Goal: Complete application form: Complete application form

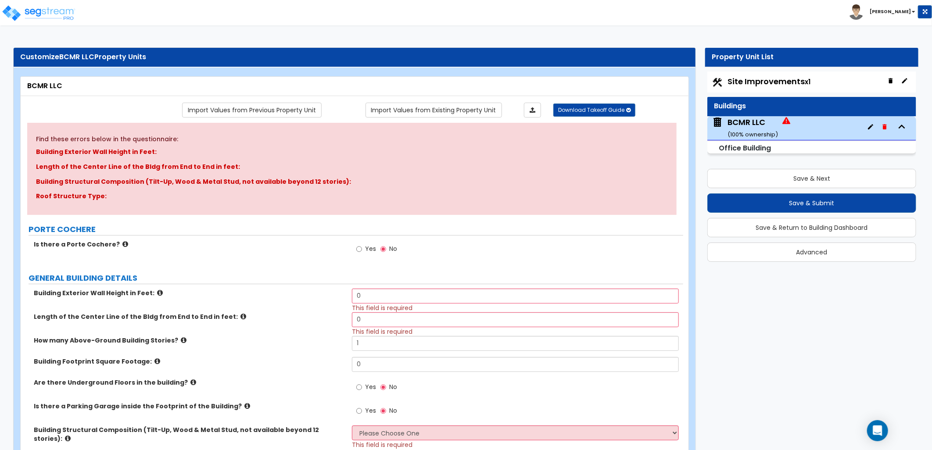
click at [788, 86] on span "Site Improvements x1" at bounding box center [769, 81] width 83 height 11
select select "2"
select select "4"
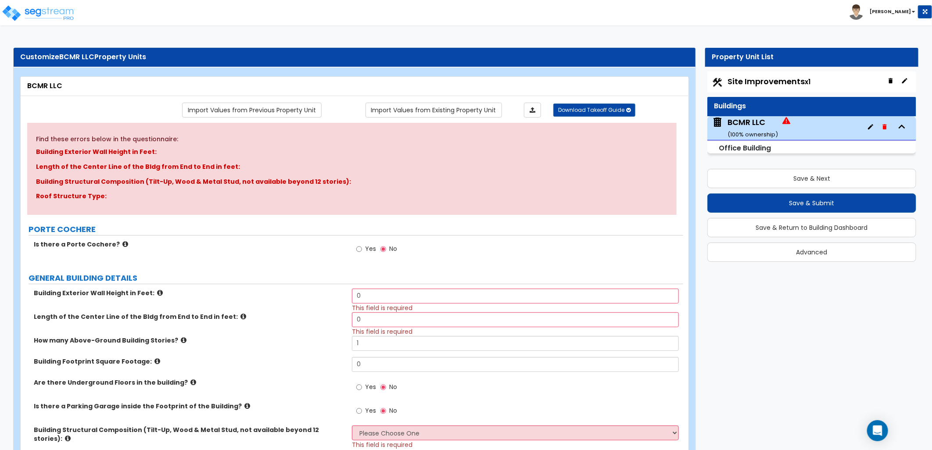
select select "1"
select select "2"
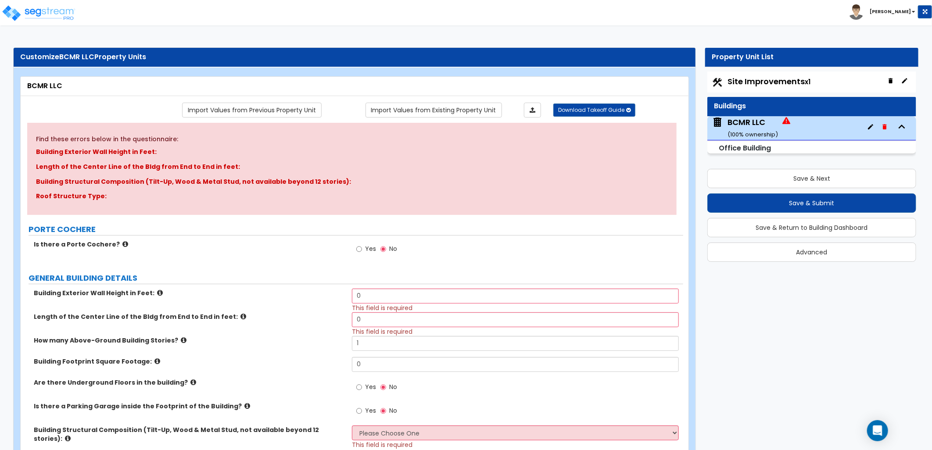
select select "1"
select select "2"
select select "4"
select select "6"
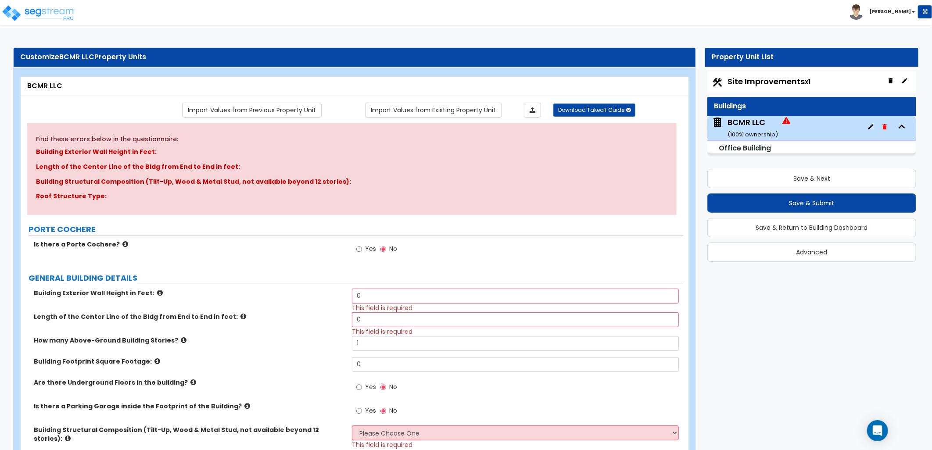
select select "1"
select select "5"
select select "1"
select select "4"
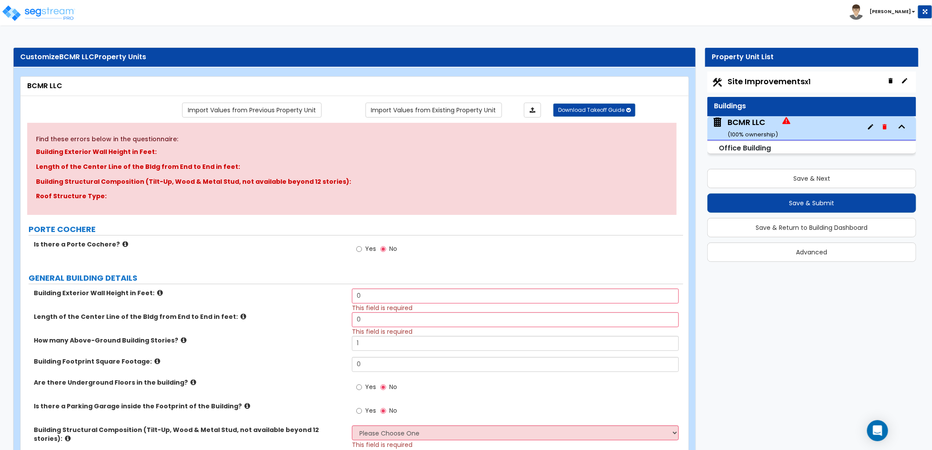
select select "4"
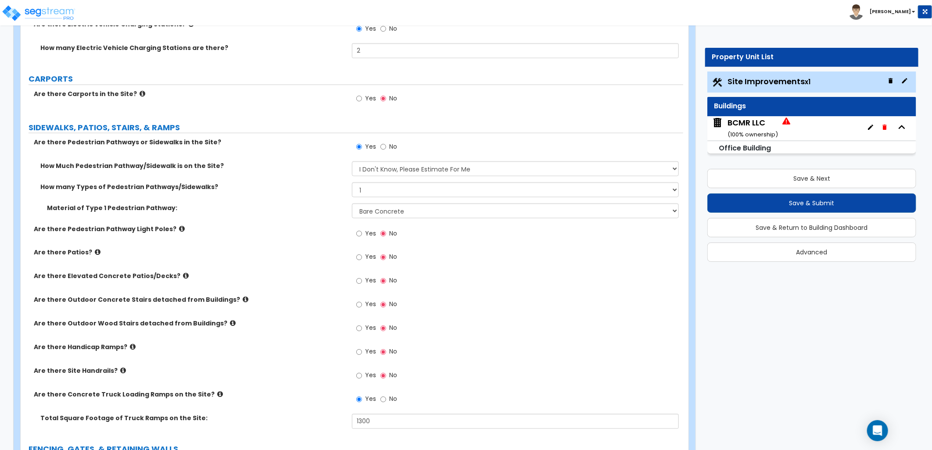
scroll to position [634, 0]
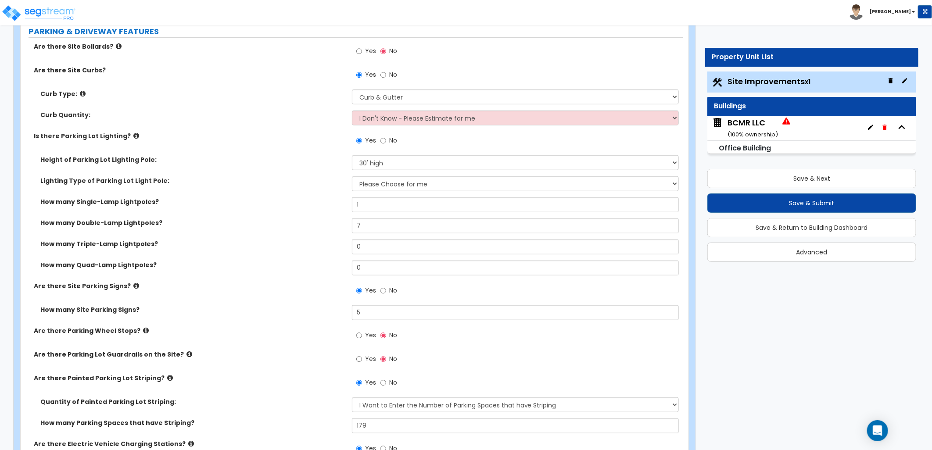
click at [749, 130] on small "( 100 % ownership)" at bounding box center [753, 134] width 50 height 8
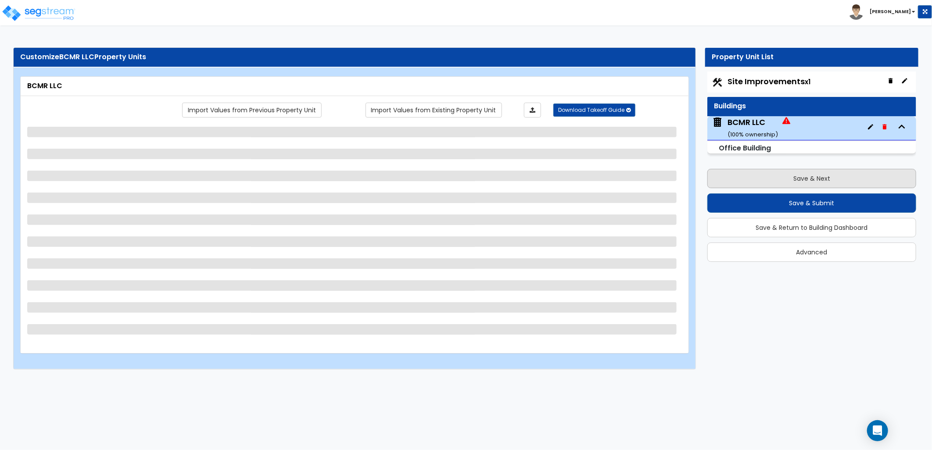
scroll to position [0, 0]
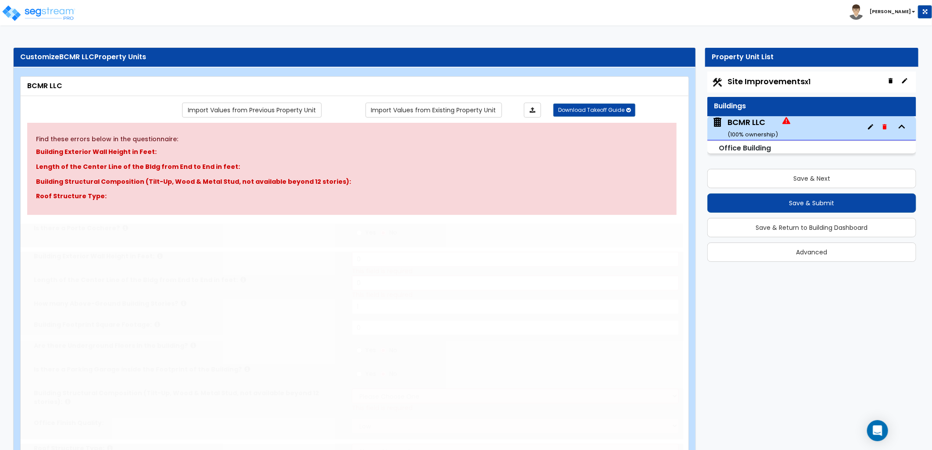
type input "1"
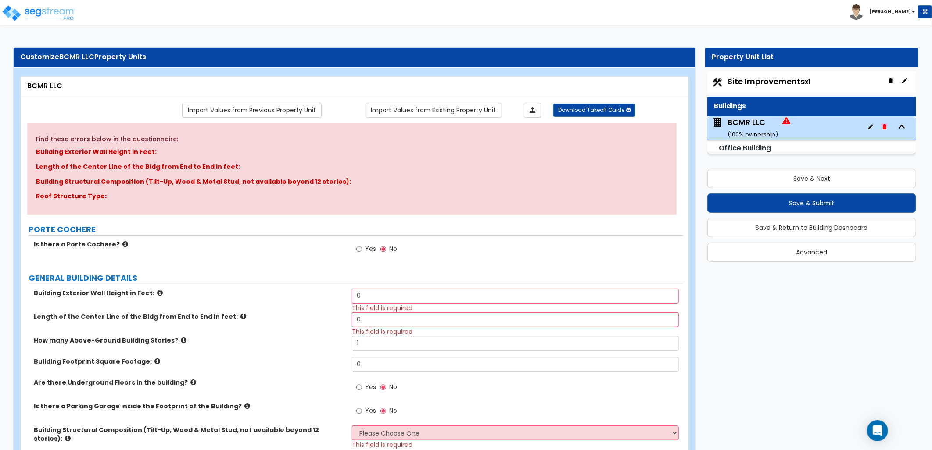
click at [157, 292] on icon at bounding box center [160, 293] width 6 height 7
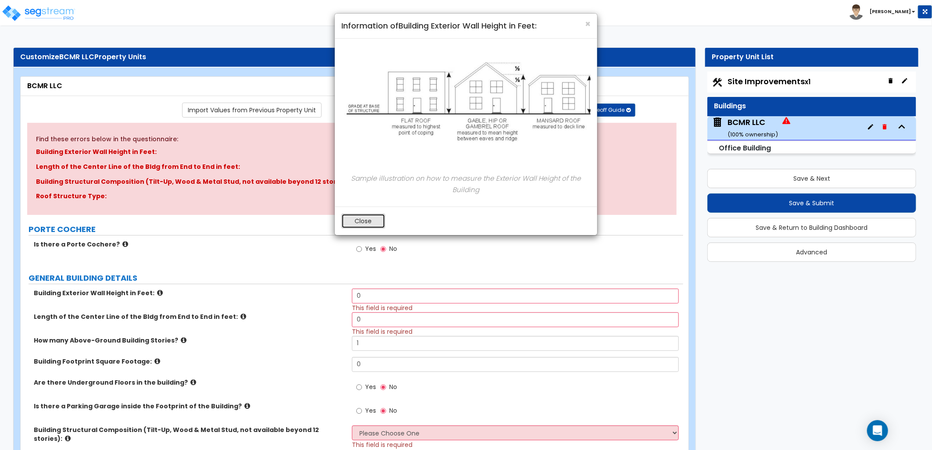
click at [362, 220] on button "Close" at bounding box center [363, 221] width 44 height 15
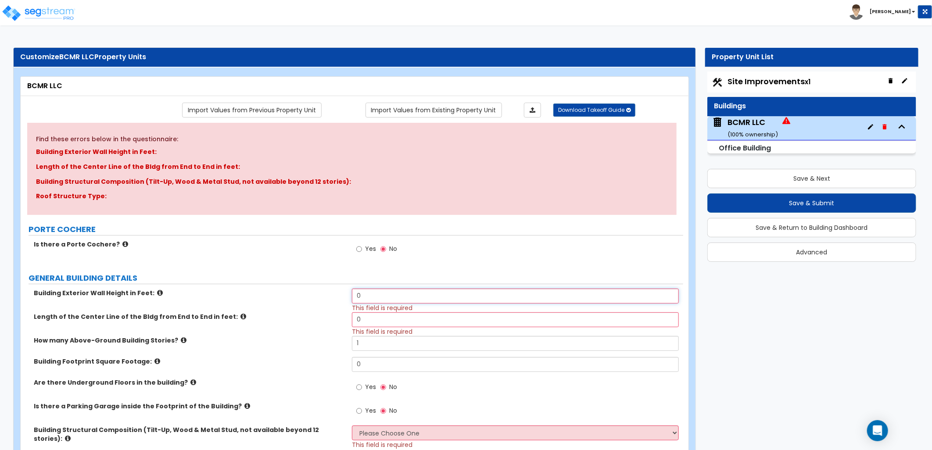
drag, startPoint x: 356, startPoint y: 297, endPoint x: 315, endPoint y: 298, distance: 40.4
click at [315, 298] on div "Building Exterior Wall Height in Feet: 0 This field is required" at bounding box center [352, 301] width 663 height 24
type input "16"
click at [291, 349] on div "How many Above-Ground Building Stories? 1" at bounding box center [352, 346] width 663 height 21
click at [220, 313] on label "Length of the Center Line of the Bldg from End to End in feet:" at bounding box center [190, 317] width 312 height 9
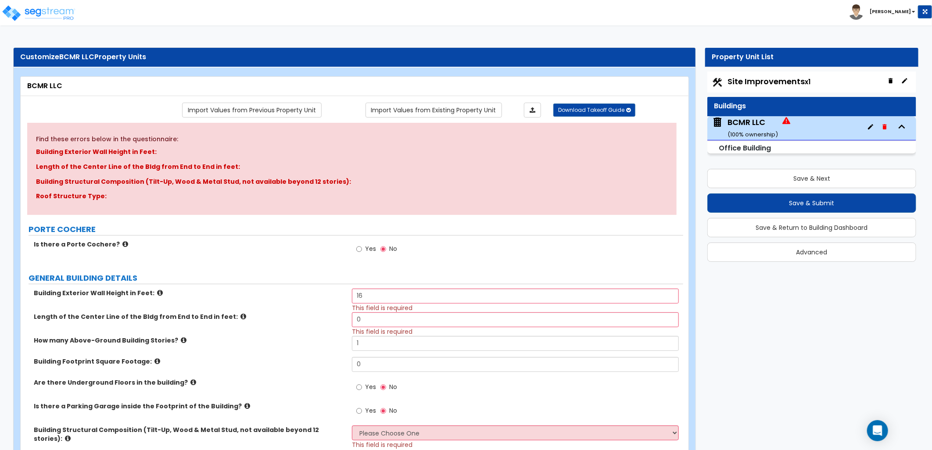
click at [241, 316] on icon at bounding box center [244, 316] width 6 height 7
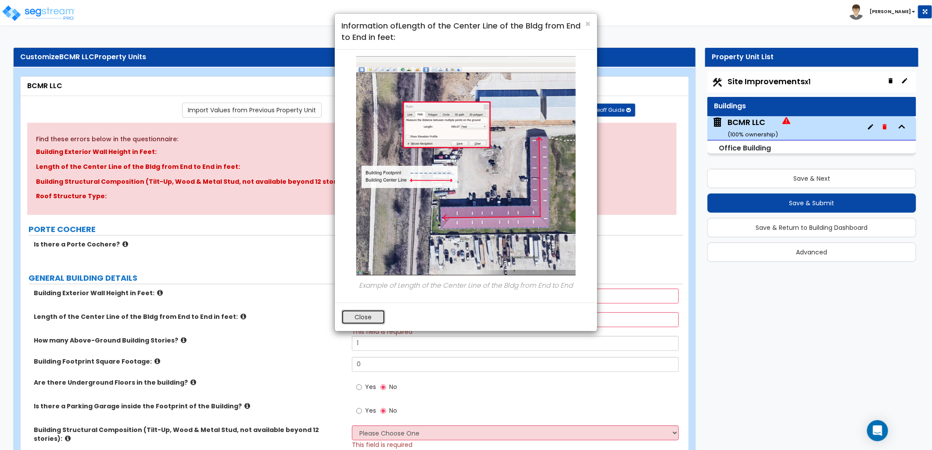
click at [357, 316] on button "Close" at bounding box center [363, 317] width 44 height 15
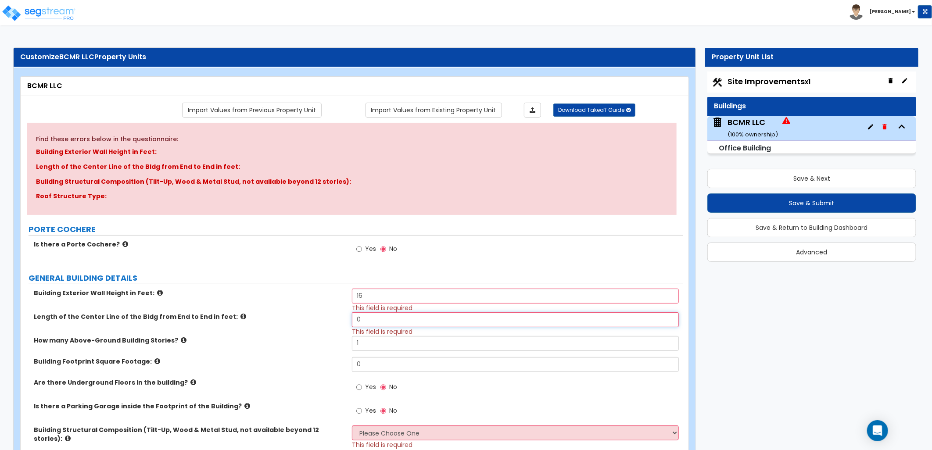
drag, startPoint x: 367, startPoint y: 322, endPoint x: 341, endPoint y: 322, distance: 25.0
click at [341, 322] on div "Length of the Center Line of the Bldg from End to End in feet: 0 This field is …" at bounding box center [352, 325] width 663 height 24
type input "275"
click at [316, 341] on label "How many Above-Ground Building Stories?" at bounding box center [190, 340] width 312 height 9
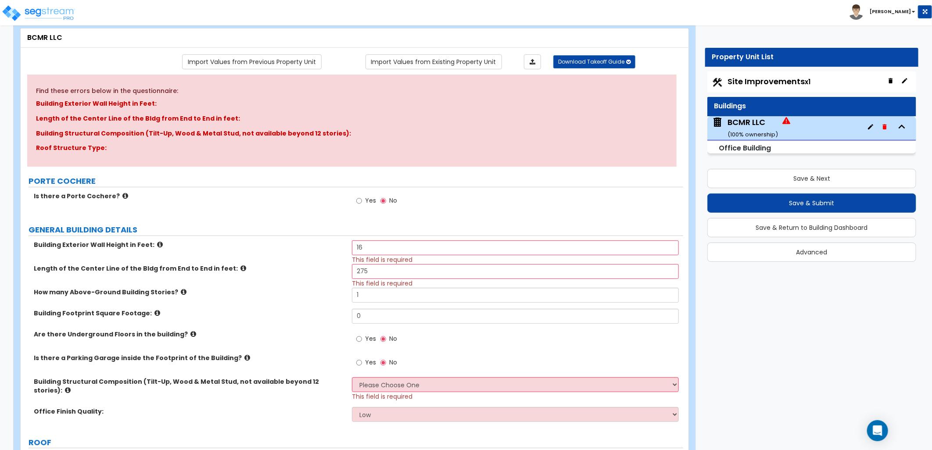
scroll to position [49, 0]
drag, startPoint x: 365, startPoint y: 315, endPoint x: 345, endPoint y: 317, distance: 20.7
click at [345, 317] on div "Building Footprint Square Footage: 0" at bounding box center [352, 319] width 663 height 21
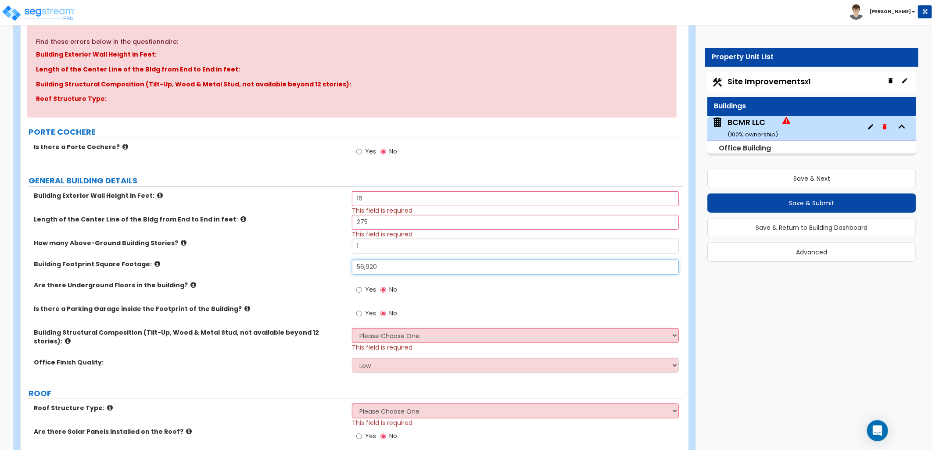
scroll to position [146, 0]
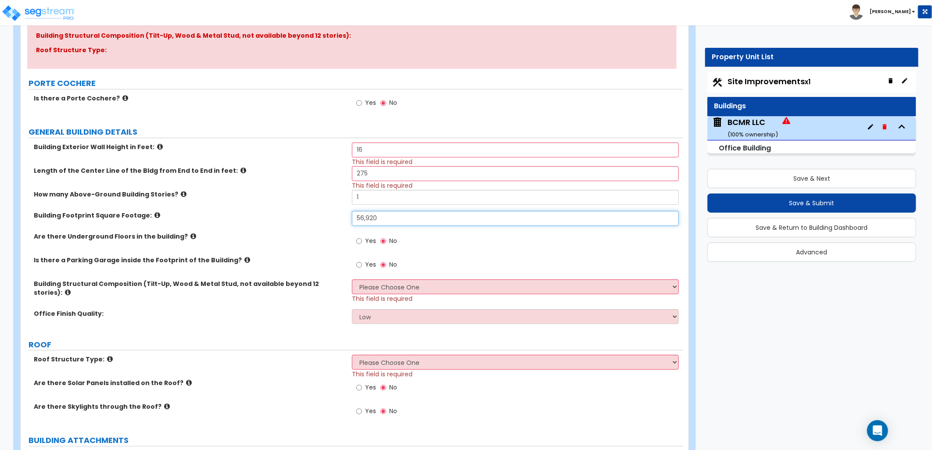
type input "56,920"
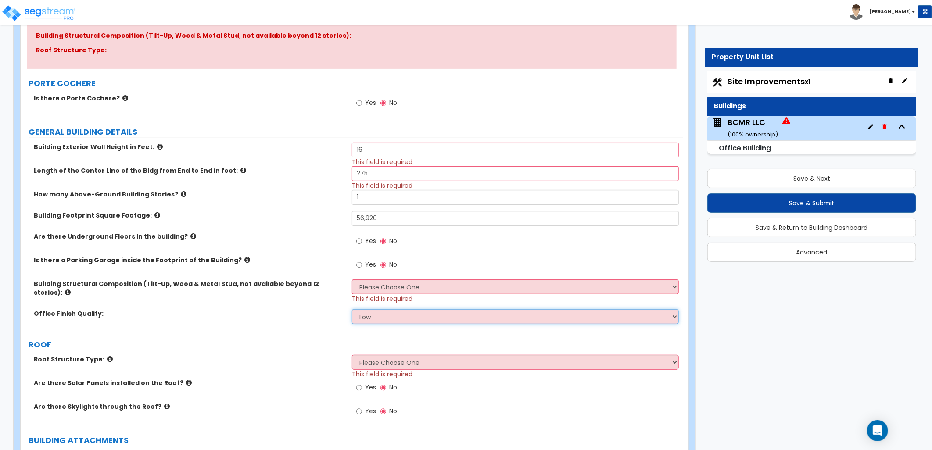
click at [388, 309] on select "Low Average High" at bounding box center [515, 316] width 327 height 15
select select "1"
click at [352, 309] on select "Low Average High" at bounding box center [515, 316] width 327 height 15
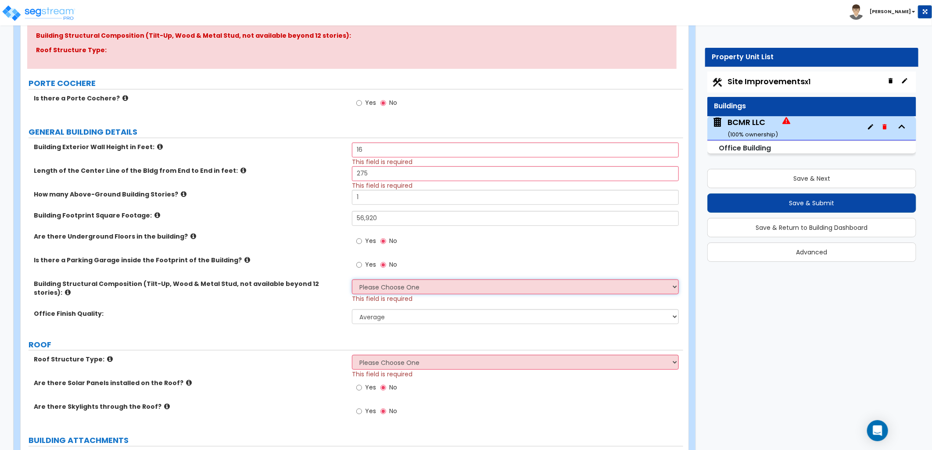
click at [396, 284] on select "Please Choose One Tilt-up Wall Construction Reinforced Concrete Structural Stee…" at bounding box center [515, 287] width 327 height 15
click at [443, 245] on div "Yes No" at bounding box center [517, 244] width 331 height 24
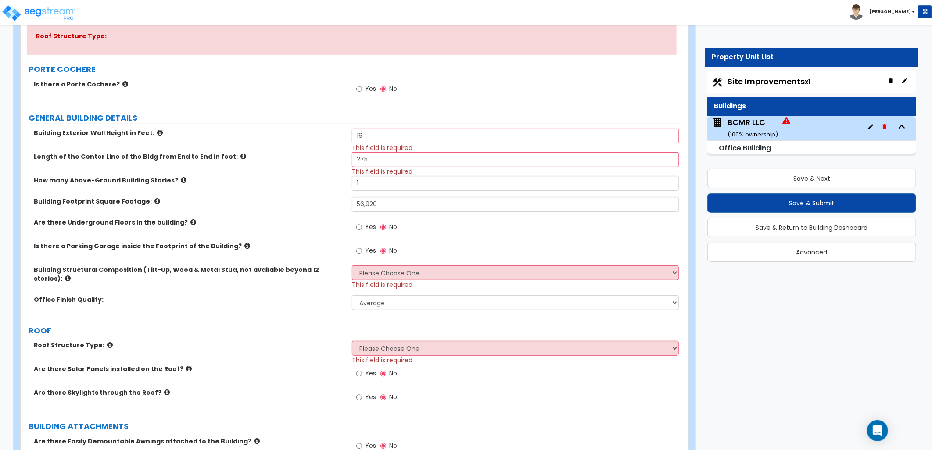
scroll to position [292, 0]
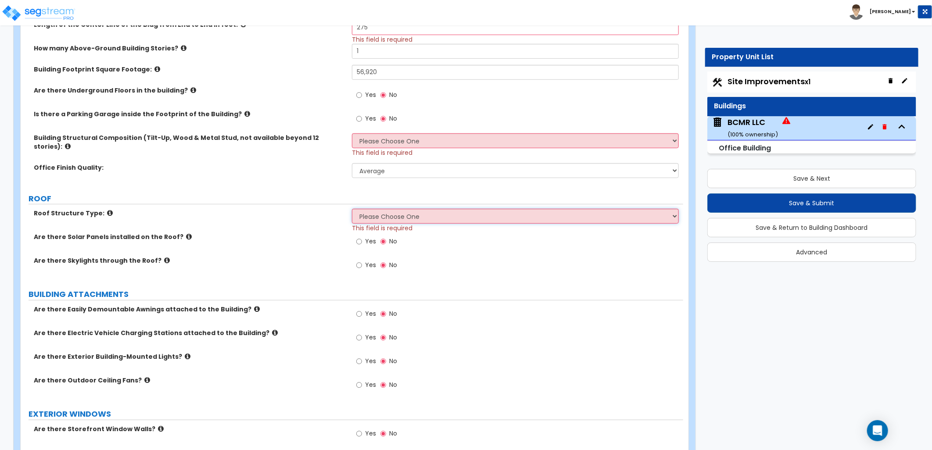
click at [412, 214] on select "Please Choose One [PERSON_NAME] Roof Flat Roof Hybrid [PERSON_NAME] & Flat Roof" at bounding box center [515, 216] width 327 height 15
select select "2"
click at [352, 209] on select "Please Choose One [PERSON_NAME] Roof Flat Roof Hybrid [PERSON_NAME] & Flat Roof" at bounding box center [515, 216] width 327 height 15
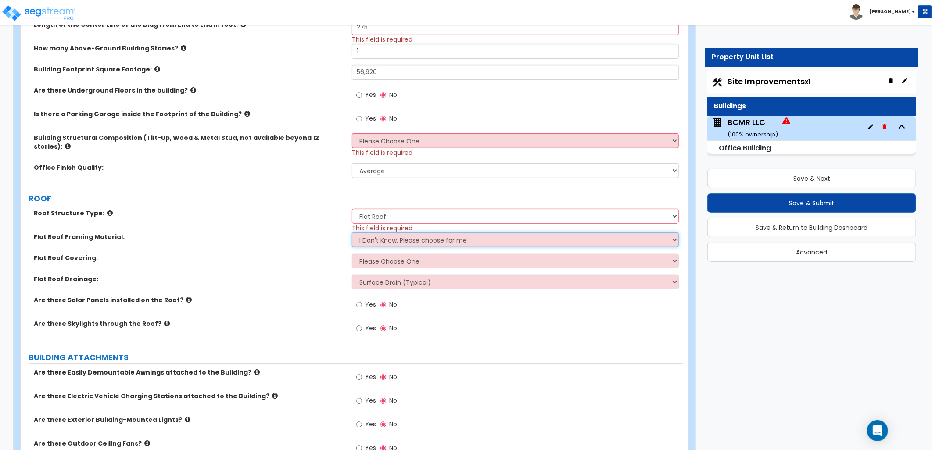
click at [393, 233] on select "I Don't Know, Please choose for me Metal Wood" at bounding box center [515, 240] width 327 height 15
select select "1"
click at [352, 233] on select "I Don't Know, Please choose for me Metal Wood" at bounding box center [515, 240] width 327 height 15
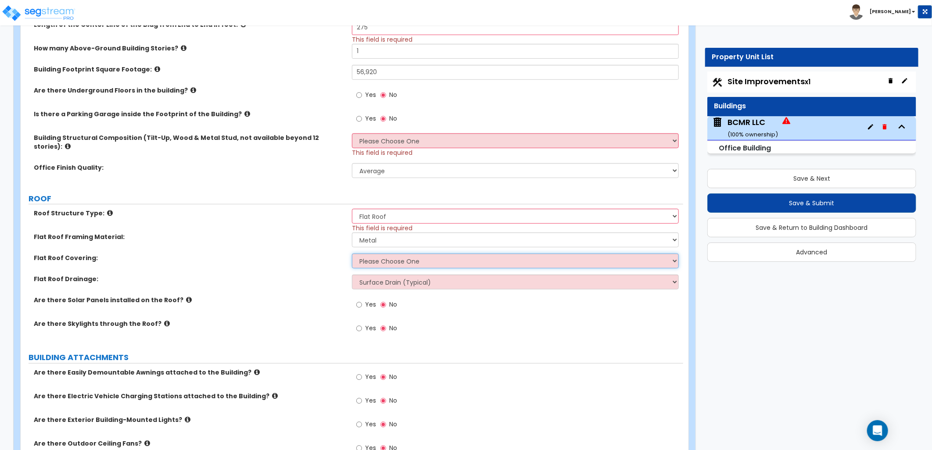
click at [376, 256] on select "Please Choose One Rolled Asphalt PVC Membrane Plastic (EPDM) Membrane Asphalt F…" at bounding box center [515, 261] width 327 height 15
click at [107, 210] on icon at bounding box center [110, 213] width 6 height 7
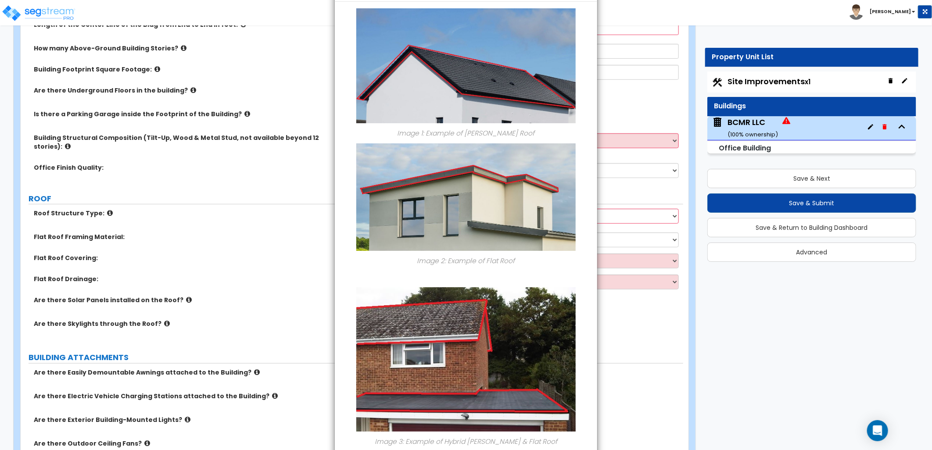
scroll to position [87, 0]
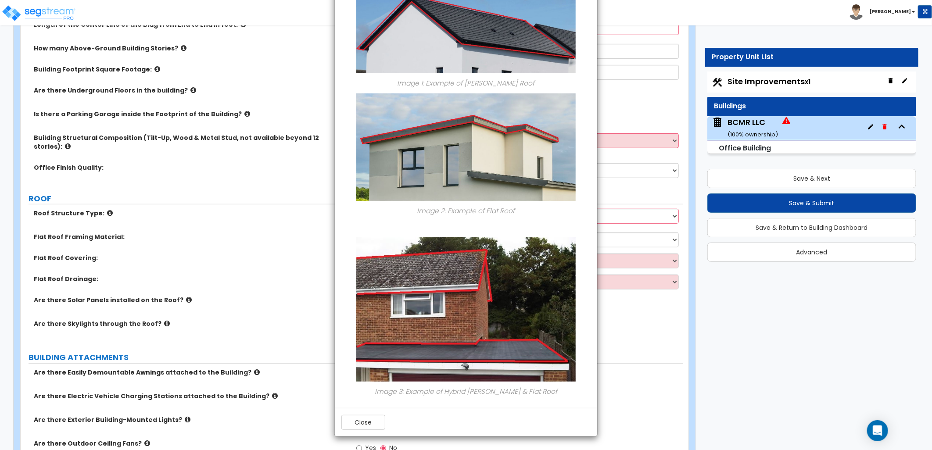
click at [368, 433] on div "Close" at bounding box center [466, 422] width 262 height 29
click at [364, 423] on button "Close" at bounding box center [363, 422] width 44 height 15
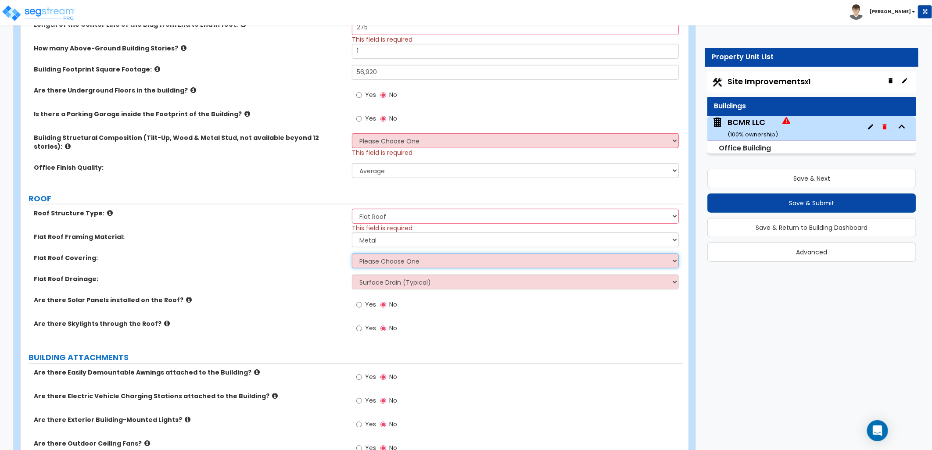
click at [361, 259] on select "Please Choose One Rolled Asphalt PVC Membrane Plastic (EPDM) Membrane Asphalt F…" at bounding box center [515, 261] width 327 height 15
select select "1"
click at [352, 254] on select "Please Choose One Rolled Asphalt PVC Membrane Plastic (EPDM) Membrane Asphalt F…" at bounding box center [515, 261] width 327 height 15
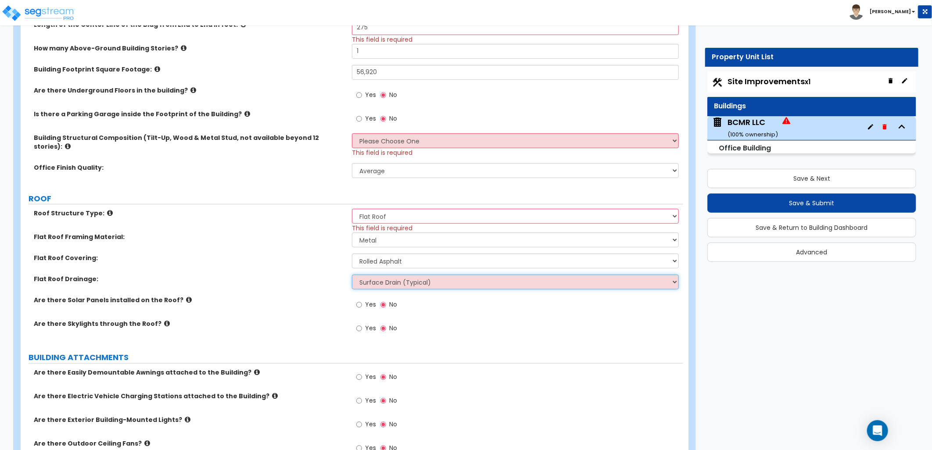
click at [378, 281] on select "Surface Drain (Typical) Gutters Downspout Only" at bounding box center [515, 282] width 327 height 15
click at [300, 278] on div "Flat Roof Drainage: Surface Drain (Typical) Gutters Downspout Only" at bounding box center [352, 285] width 663 height 21
click at [402, 282] on select "Surface Drain (Typical) Gutters Downspout Only" at bounding box center [515, 282] width 327 height 15
click at [352, 275] on select "Surface Drain (Typical) Gutters Downspout Only" at bounding box center [515, 282] width 327 height 15
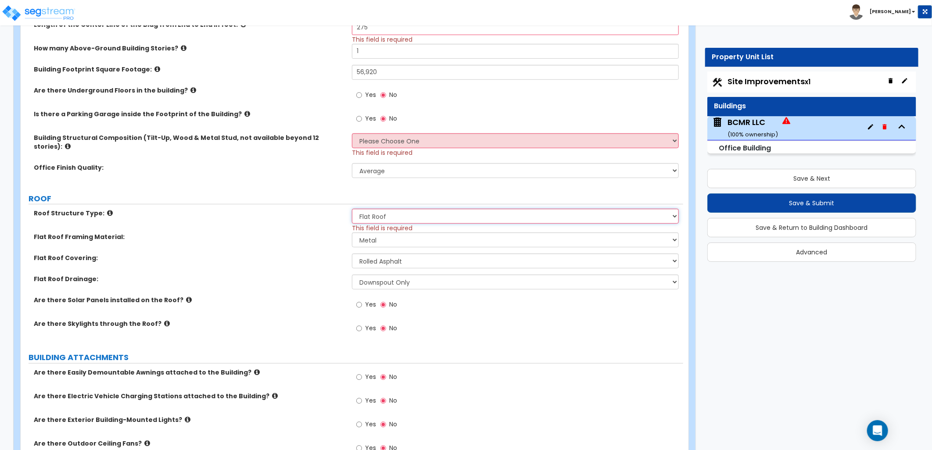
click at [394, 209] on select "Please Choose One [PERSON_NAME] Roof Flat Roof Hybrid [PERSON_NAME] & Flat Roof" at bounding box center [515, 216] width 327 height 15
click at [352, 209] on select "Please Choose One [PERSON_NAME] Roof Flat Roof Hybrid [PERSON_NAME] & Flat Roof" at bounding box center [515, 216] width 327 height 15
click at [382, 234] on select "I Don't Know, Please choose for me Metal Wood" at bounding box center [515, 240] width 327 height 15
click at [352, 233] on select "I Don't Know, Please choose for me Metal Wood" at bounding box center [515, 240] width 327 height 15
click at [380, 254] on select "Please Choose One Rolled Asphalt PVC Membrane Plastic (EPDM) Membrane Asphalt F…" at bounding box center [515, 261] width 327 height 15
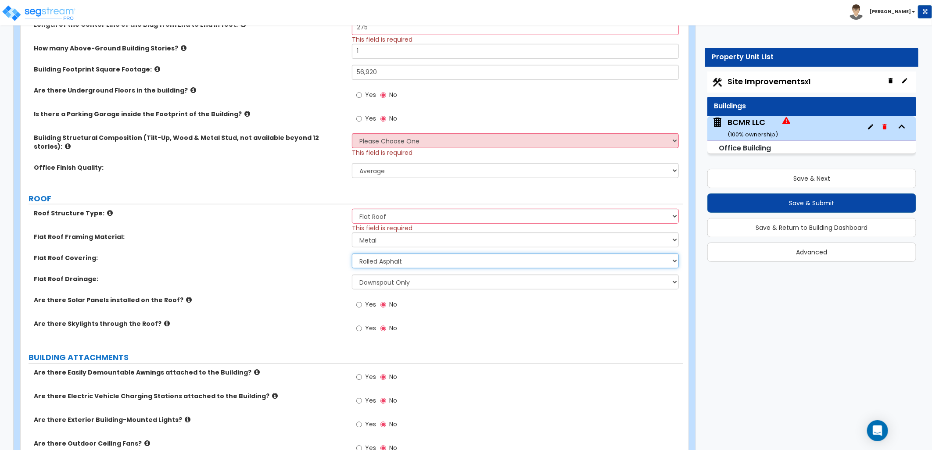
click at [352, 254] on select "Please Choose One Rolled Asphalt PVC Membrane Plastic (EPDM) Membrane Asphalt F…" at bounding box center [515, 261] width 327 height 15
click at [380, 277] on select "Surface Drain (Typical) Gutters Downspout Only" at bounding box center [515, 282] width 327 height 15
select select "0"
click at [352, 275] on select "Surface Drain (Typical) Gutters Downspout Only" at bounding box center [515, 282] width 327 height 15
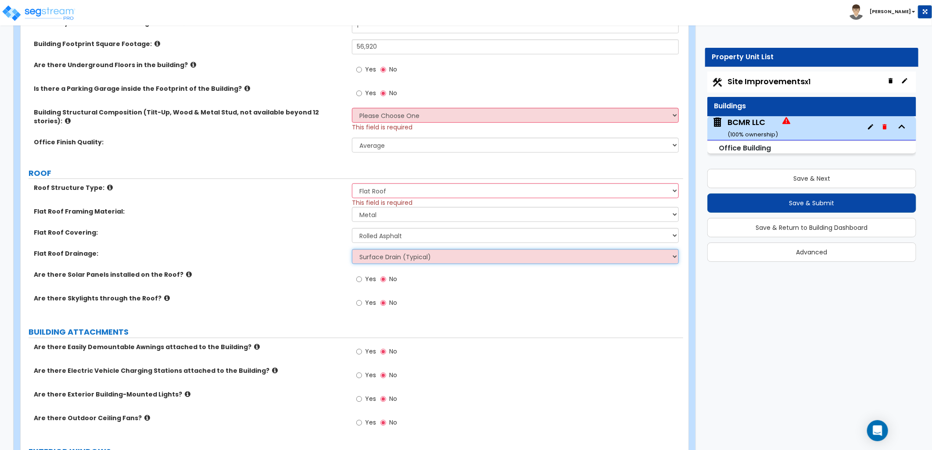
scroll to position [341, 0]
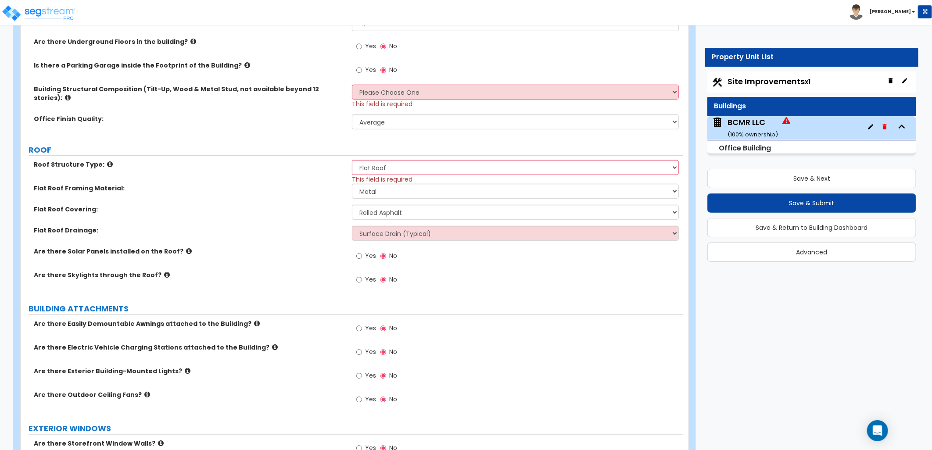
click at [286, 309] on div "Find these errors below in the questionnaire: Building Exterior Wall Height in …" at bounding box center [352, 312] width 650 height 1060
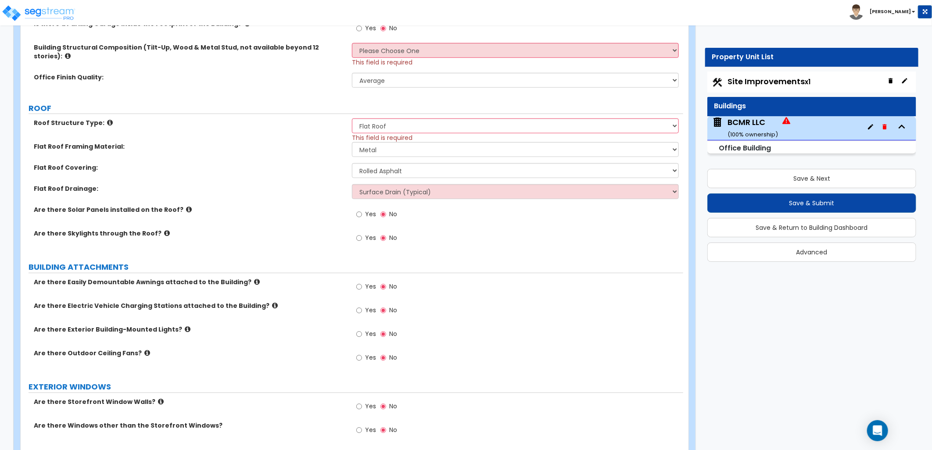
scroll to position [439, 0]
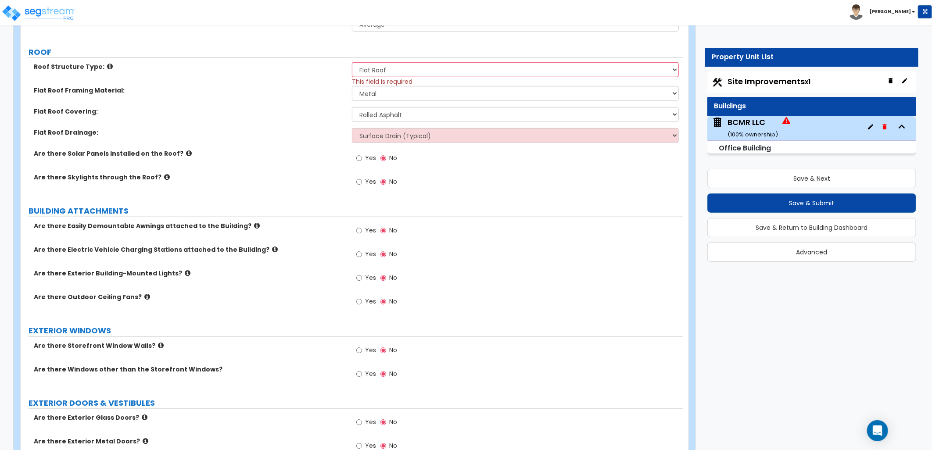
click at [254, 223] on icon at bounding box center [257, 226] width 6 height 7
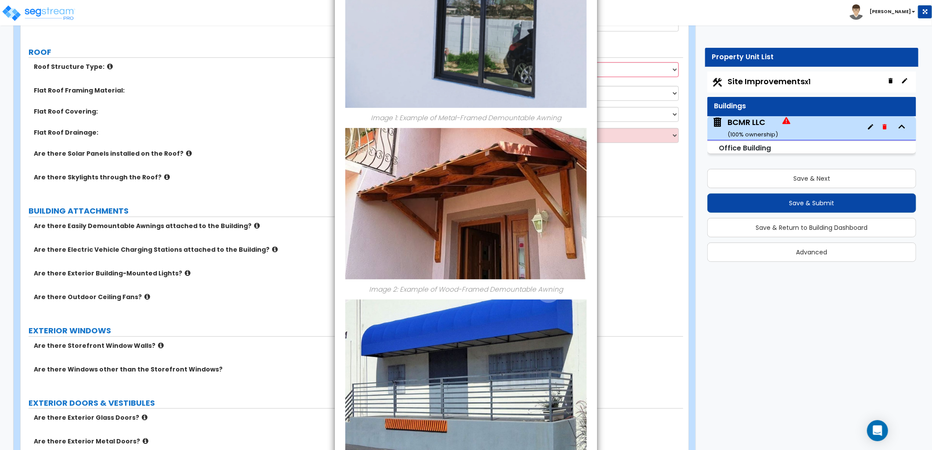
scroll to position [279, 0]
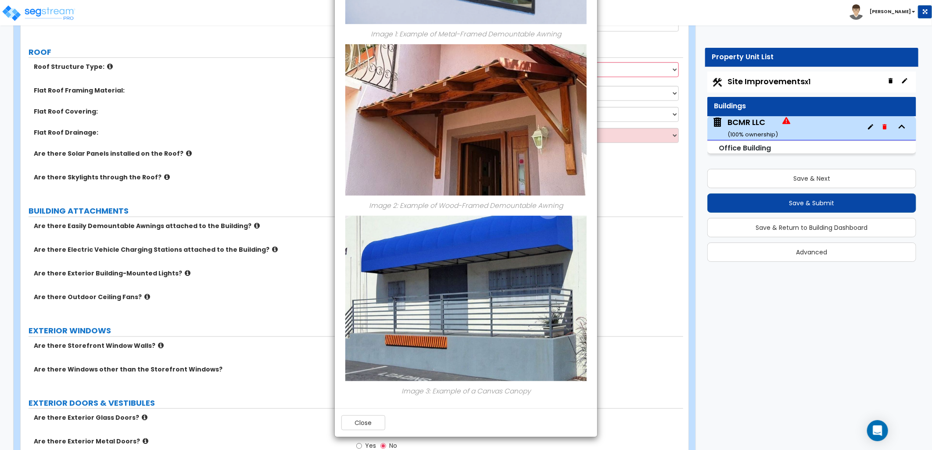
click at [762, 76] on div "× Information of Are there Easily Demountable Awnings attached to the Building?…" at bounding box center [466, 225] width 932 height 450
click at [752, 81] on div "× Information of Are there Easily Demountable Awnings attached to the Building?…" at bounding box center [466, 225] width 932 height 450
click at [369, 423] on button "Close" at bounding box center [363, 423] width 44 height 15
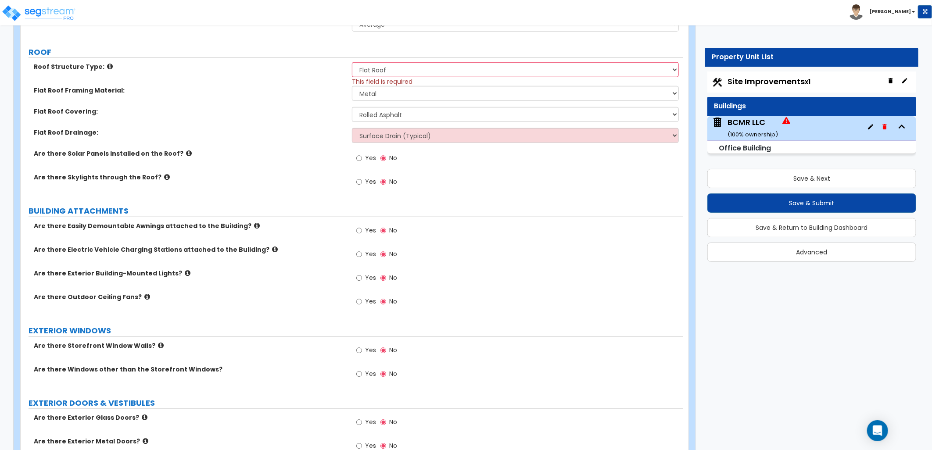
drag, startPoint x: 769, startPoint y: 81, endPoint x: 742, endPoint y: 77, distance: 27.5
click at [769, 81] on span "Site Improvements x1" at bounding box center [769, 81] width 83 height 11
select select "2"
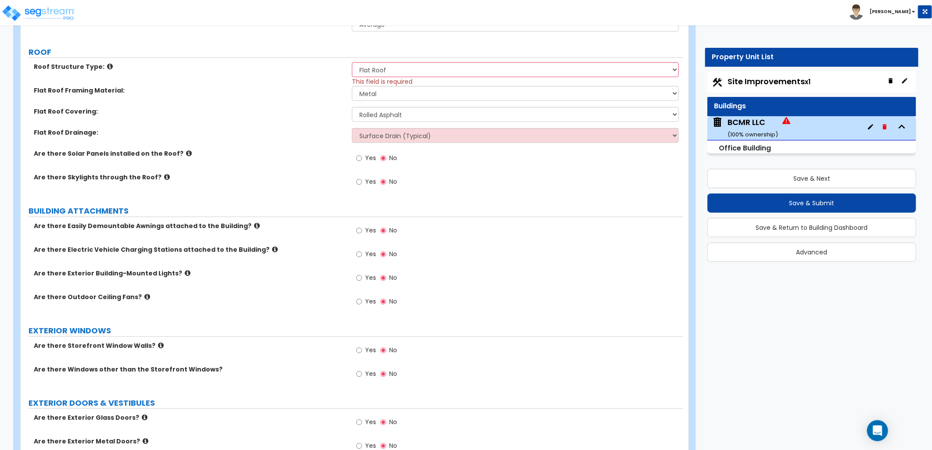
select select "4"
select select "1"
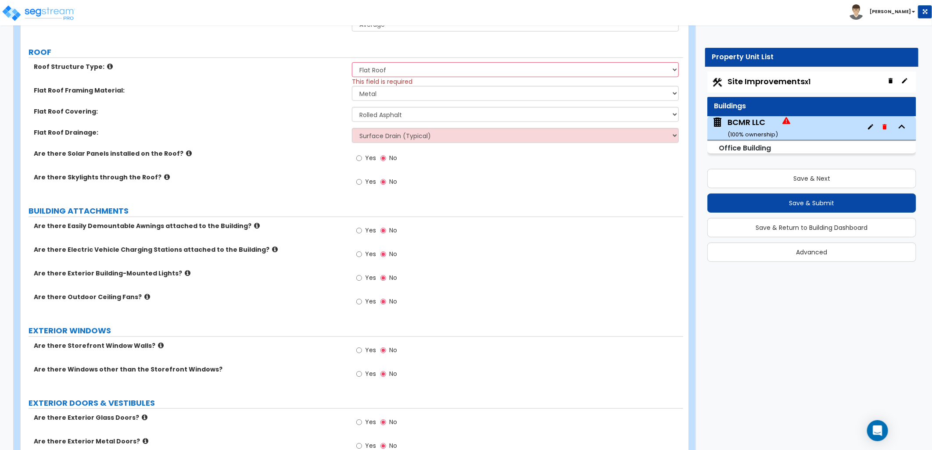
select select "2"
select select "1"
select select "2"
select select "4"
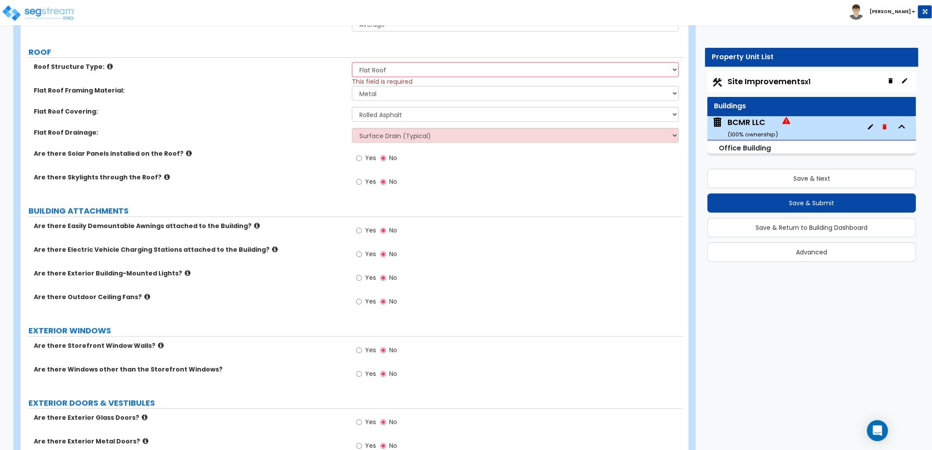
select select "6"
select select "1"
select select "5"
select select "1"
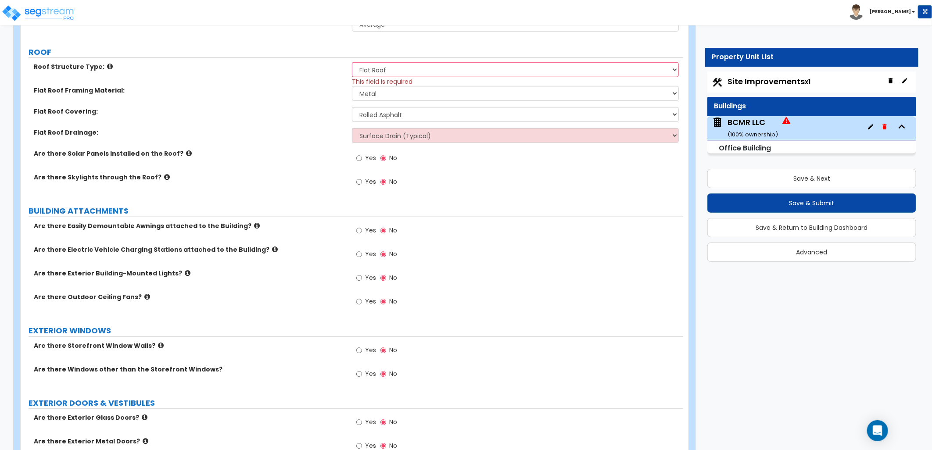
select select "4"
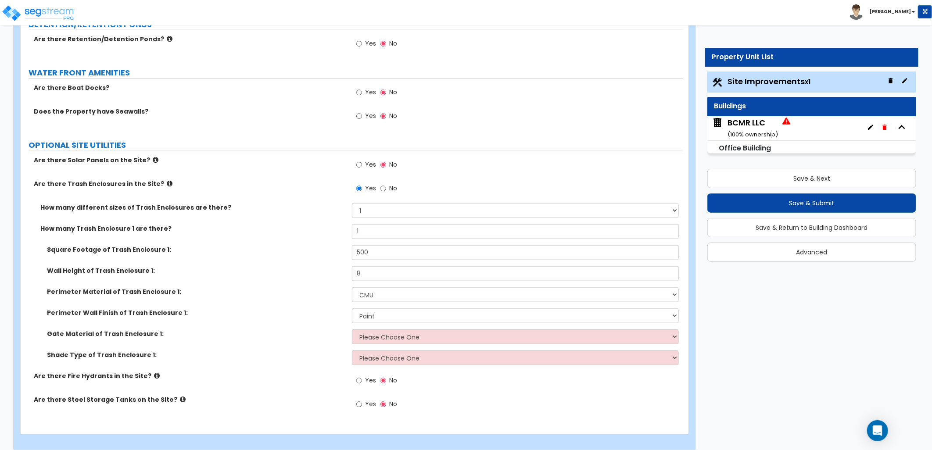
scroll to position [2658, 0]
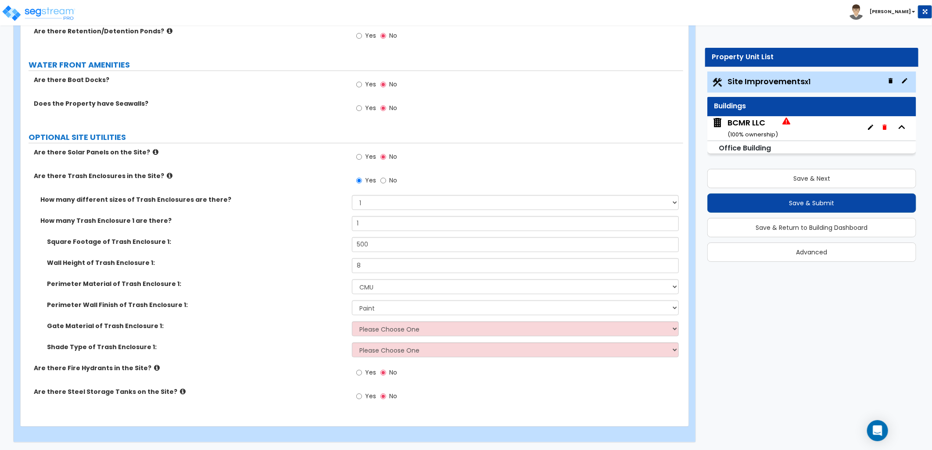
click at [361, 367] on label "Yes" at bounding box center [366, 374] width 20 height 15
click at [361, 370] on input "Yes" at bounding box center [359, 373] width 6 height 10
radio input "true"
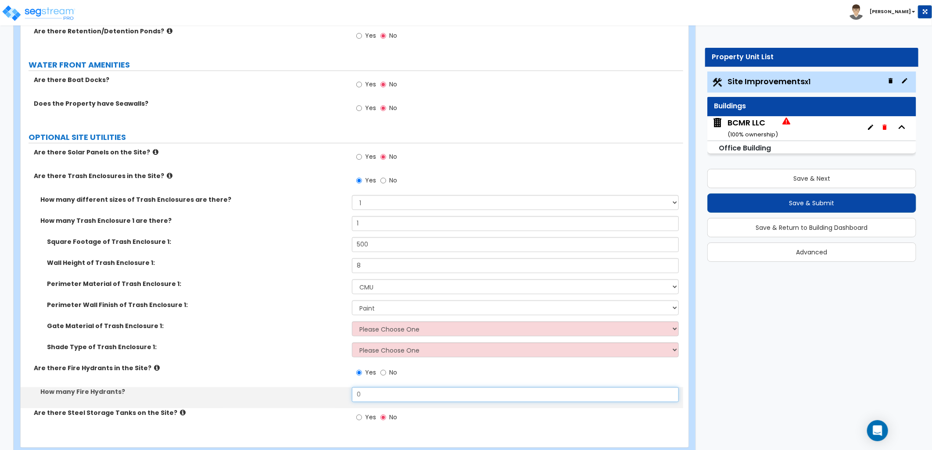
drag, startPoint x: 356, startPoint y: 391, endPoint x: 345, endPoint y: 391, distance: 11.9
click at [345, 391] on div "How many Fire Hydrants? 0" at bounding box center [352, 398] width 663 height 21
type input "1"
click at [741, 126] on div "BCMR LLC ( 100 % ownership)" at bounding box center [753, 128] width 50 height 22
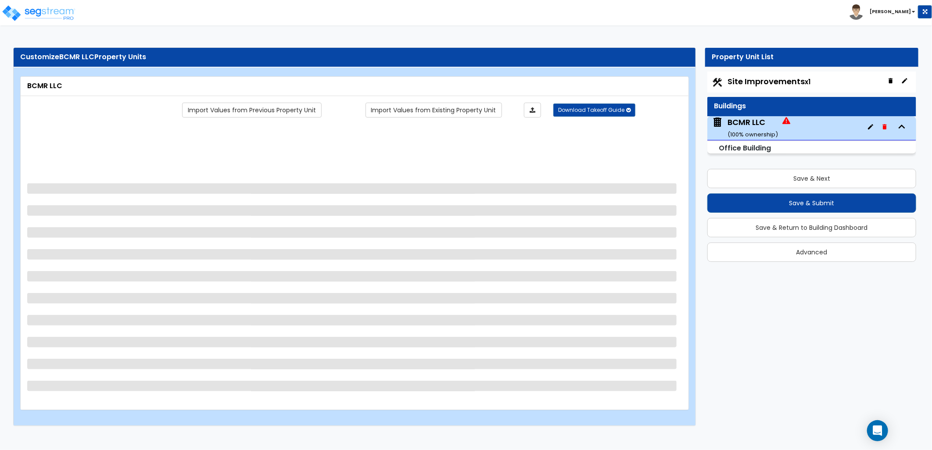
scroll to position [0, 0]
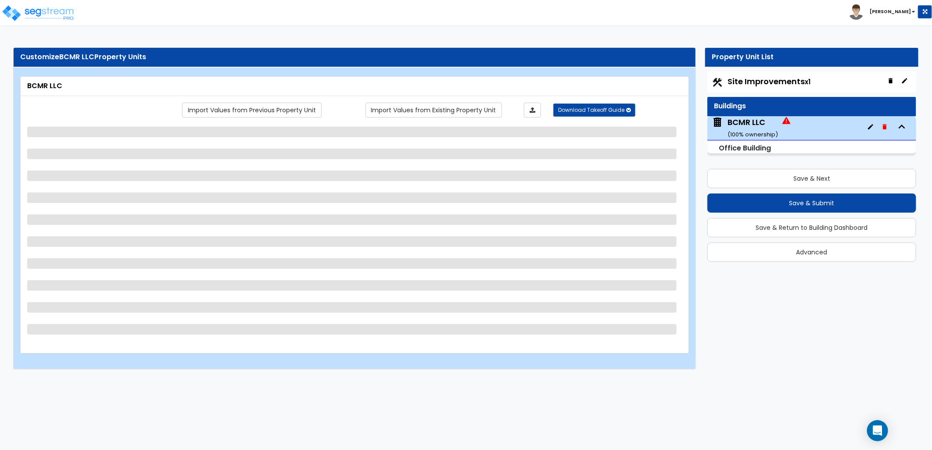
select select "1"
select select "2"
select select "1"
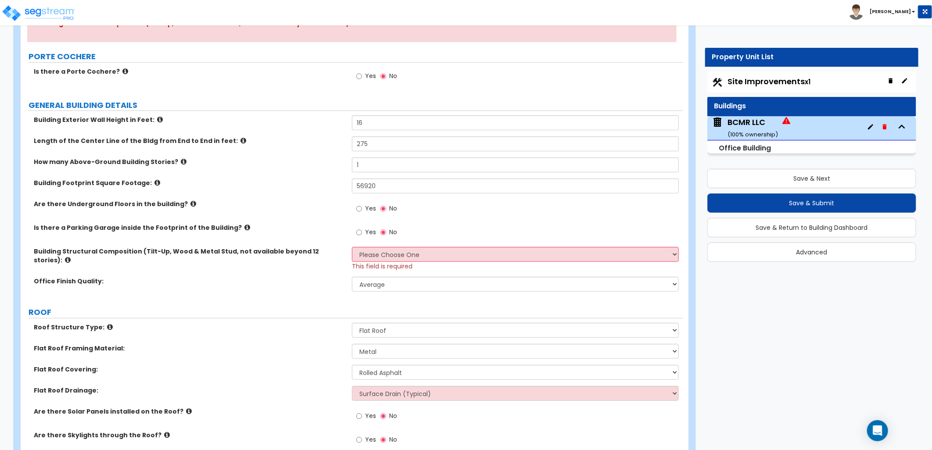
scroll to position [146, 0]
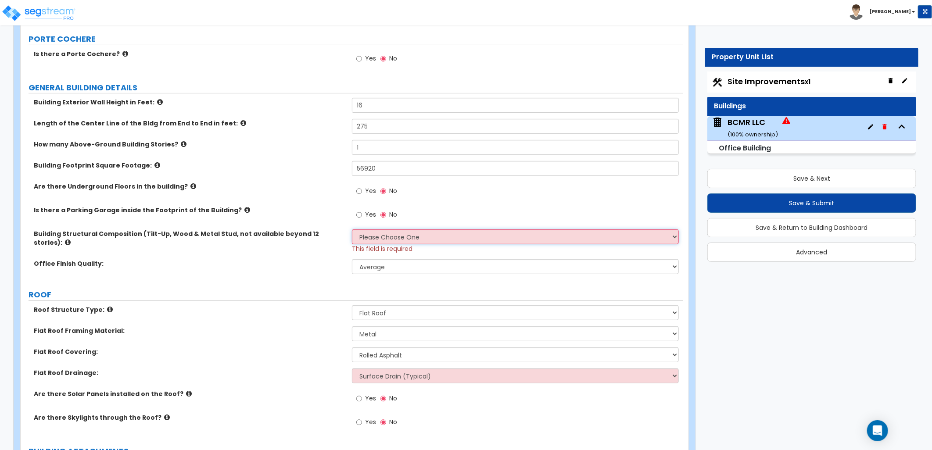
click at [397, 238] on select "Please Choose One Tilt-up Wall Construction Reinforced Concrete Structural Stee…" at bounding box center [515, 237] width 327 height 15
click at [414, 217] on div "Yes No" at bounding box center [517, 218] width 331 height 24
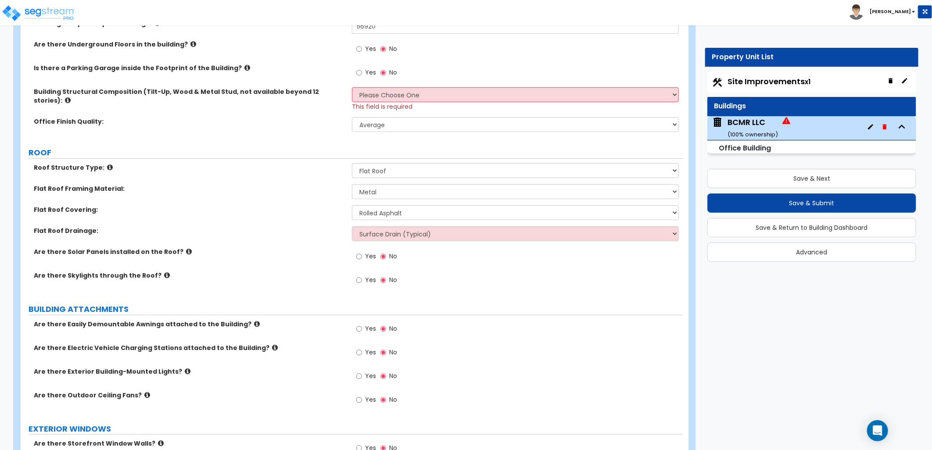
scroll to position [292, 0]
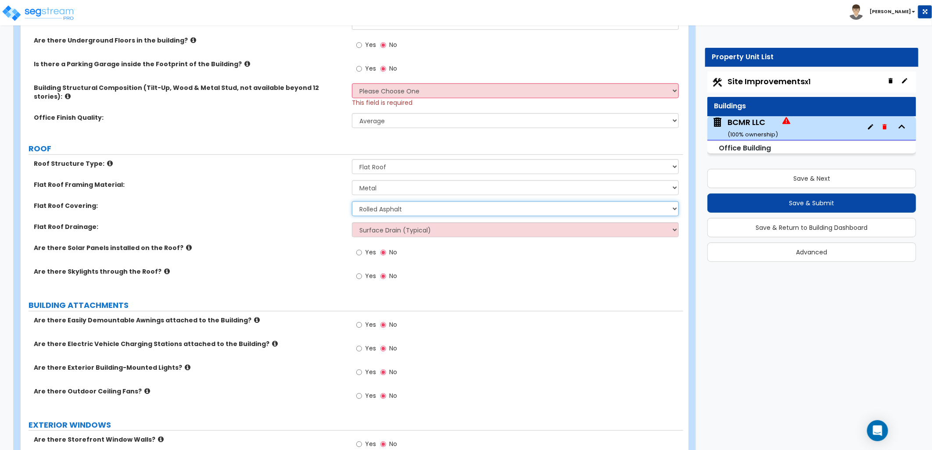
click at [424, 207] on select "Please Choose One Rolled Asphalt PVC Membrane Plastic (EPDM) Membrane Asphalt F…" at bounding box center [515, 208] width 327 height 15
click at [352, 201] on select "Please Choose One Rolled Asphalt PVC Membrane Plastic (EPDM) Membrane Asphalt F…" at bounding box center [515, 208] width 327 height 15
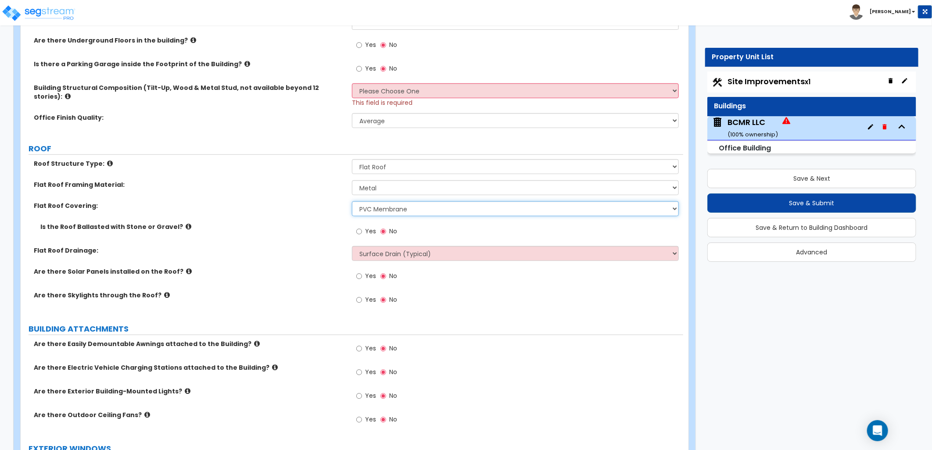
click at [416, 204] on select "Please Choose One Rolled Asphalt PVC Membrane Plastic (EPDM) Membrane Asphalt F…" at bounding box center [515, 208] width 327 height 15
click at [299, 201] on label "Flat Roof Covering:" at bounding box center [190, 205] width 312 height 9
click at [415, 204] on select "Please Choose One Rolled Asphalt PVC Membrane Plastic (EPDM) Membrane Asphalt F…" at bounding box center [515, 208] width 327 height 15
select select "3"
click at [352, 201] on select "Please Choose One Rolled Asphalt PVC Membrane Plastic (EPDM) Membrane Asphalt F…" at bounding box center [515, 208] width 327 height 15
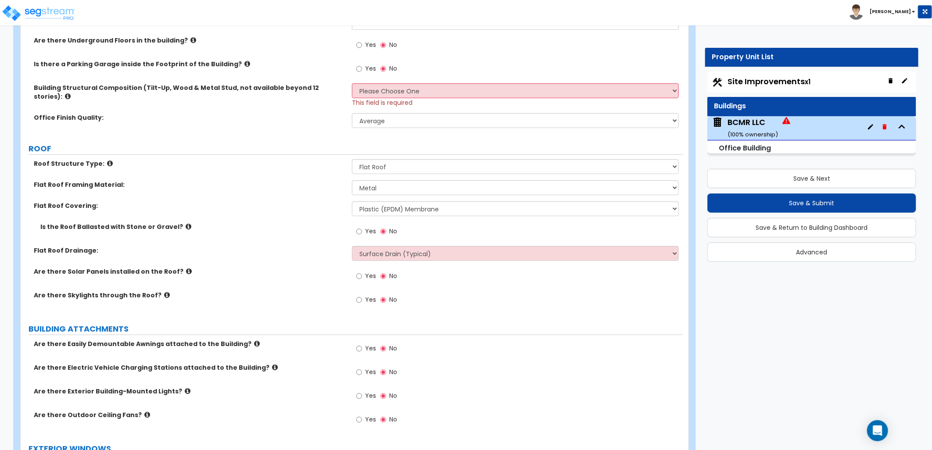
click at [496, 297] on div "Yes No" at bounding box center [517, 303] width 331 height 24
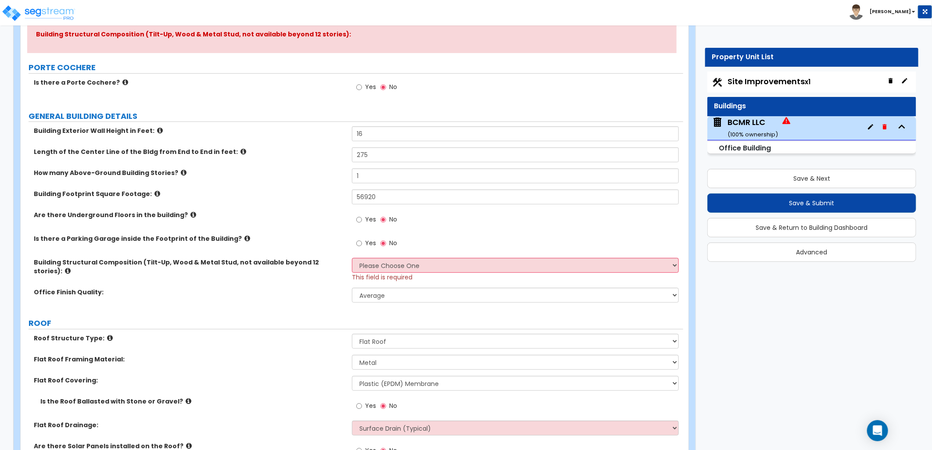
scroll to position [49, 0]
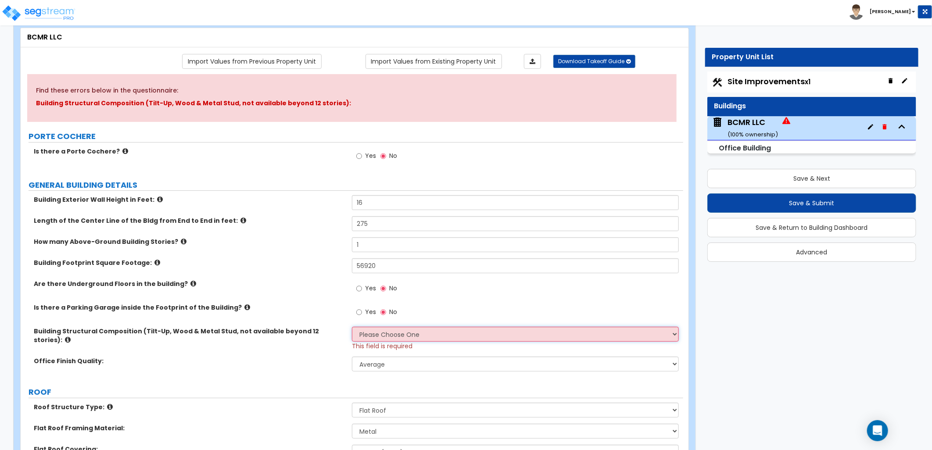
click at [431, 331] on select "Please Choose One Tilt-up Wall Construction Reinforced Concrete Structural Stee…" at bounding box center [515, 334] width 327 height 15
click at [391, 337] on select "Please Choose One Tilt-up Wall Construction Reinforced Concrete Structural Stee…" at bounding box center [515, 334] width 327 height 15
select select "2"
click at [352, 327] on select "Please Choose One Tilt-up Wall Construction Reinforced Concrete Structural Stee…" at bounding box center [515, 334] width 327 height 15
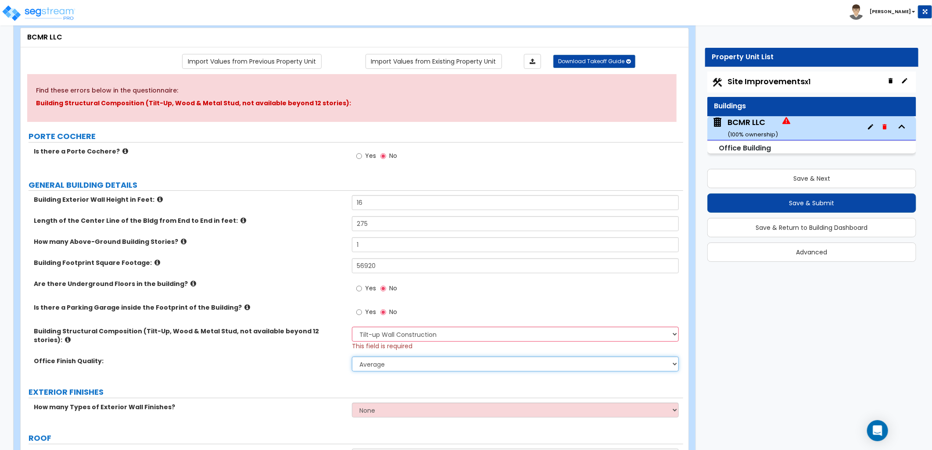
click at [392, 358] on select "Low Average High" at bounding box center [515, 364] width 327 height 15
click at [352, 357] on select "Low Average High" at bounding box center [515, 364] width 327 height 15
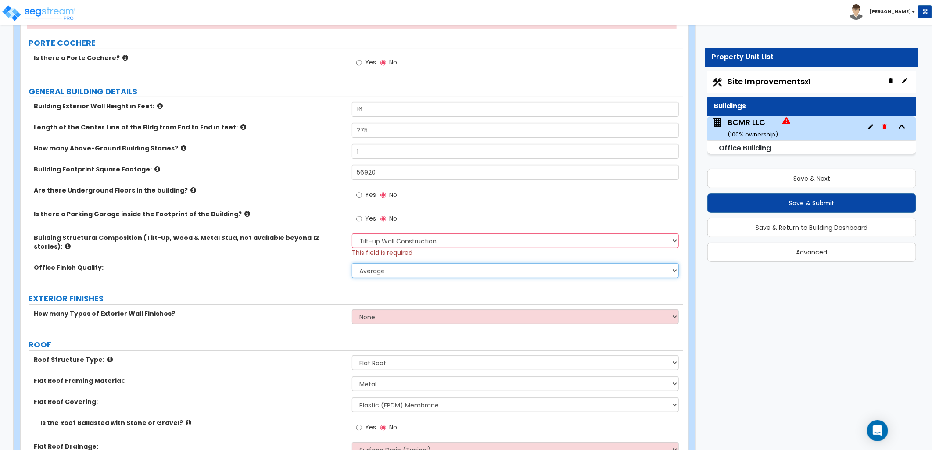
scroll to position [146, 0]
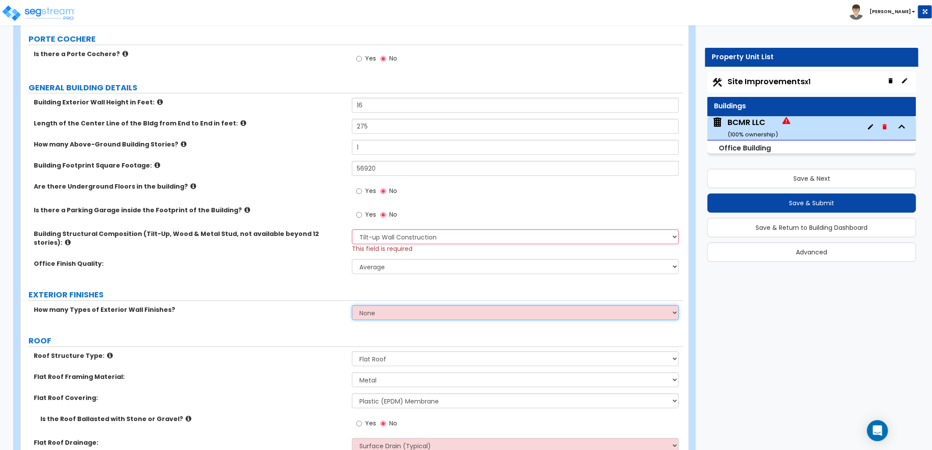
click at [392, 309] on select "None 1 2 3" at bounding box center [515, 312] width 327 height 15
click at [299, 313] on div "How many Types of Exterior Wall Finishes? None 1 2 3" at bounding box center [352, 315] width 663 height 21
drag, startPoint x: 401, startPoint y: 310, endPoint x: 400, endPoint y: 315, distance: 4.4
click at [401, 310] on select "None 1 2 3" at bounding box center [515, 312] width 327 height 15
select select "1"
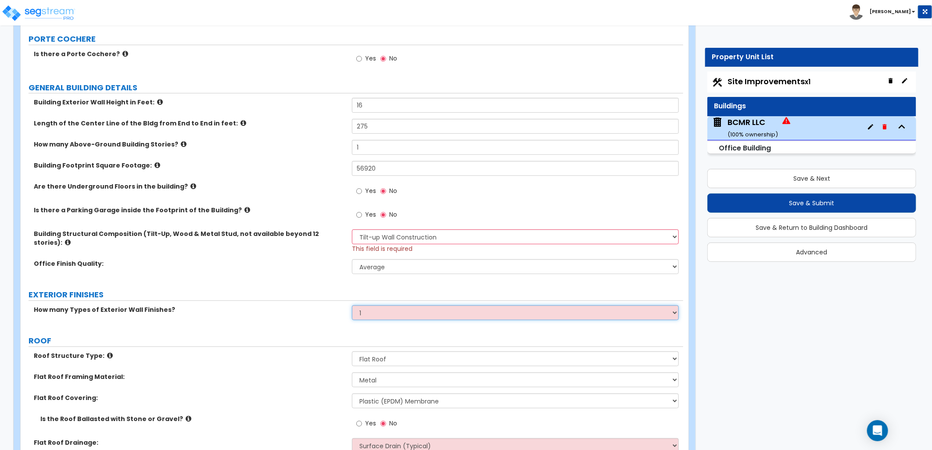
click at [352, 305] on select "None 1 2 3" at bounding box center [515, 312] width 327 height 15
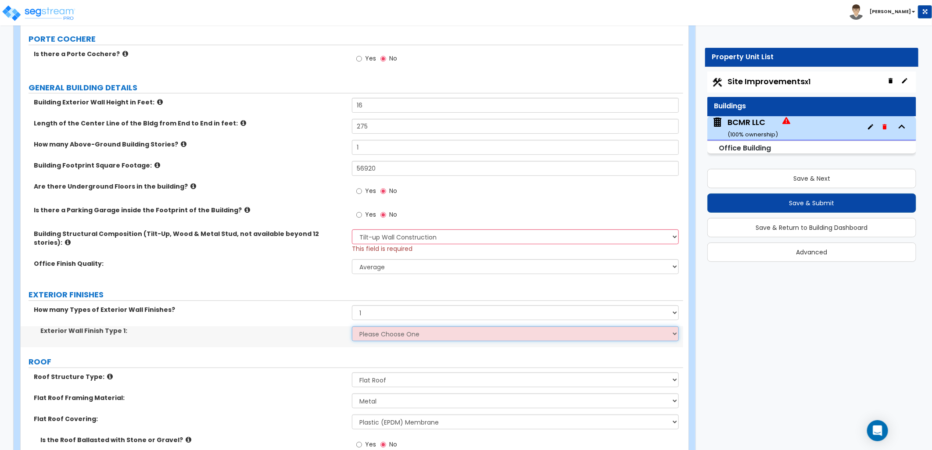
click at [397, 327] on select "Please Choose One No Finish/Shared Wall No Wall Brick Veneer Stone Veneer Wood …" at bounding box center [515, 334] width 327 height 15
select select "11"
click at [352, 327] on select "Please Choose One No Finish/Shared Wall No Wall Brick Veneer Stone Veneer Wood …" at bounding box center [515, 334] width 327 height 15
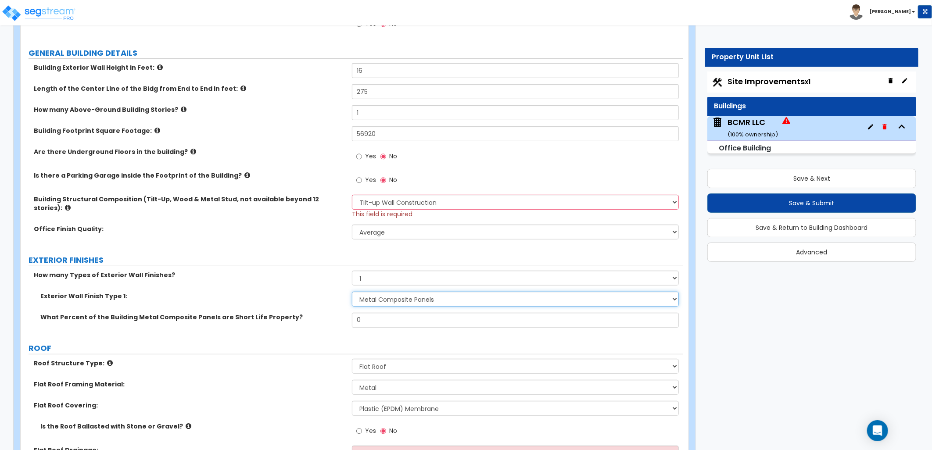
scroll to position [244, 0]
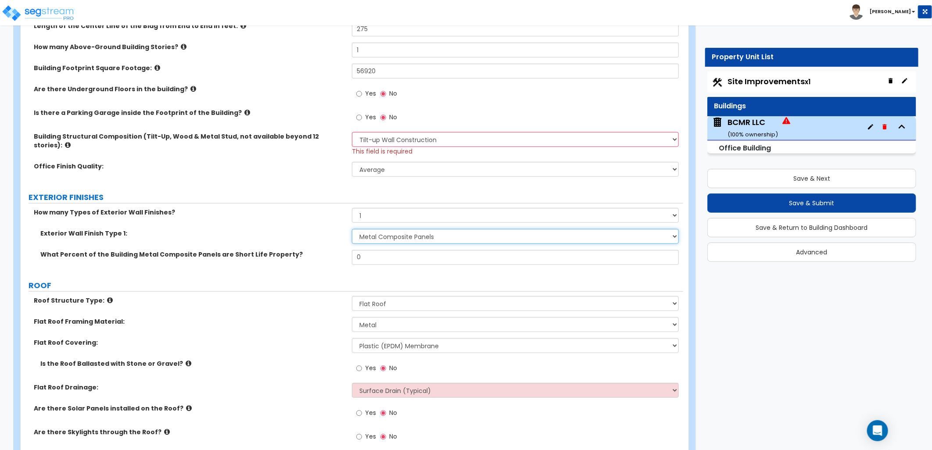
click at [416, 229] on select "Please Choose One No Finish/Shared Wall No Wall Brick Veneer Stone Veneer Wood …" at bounding box center [515, 236] width 327 height 15
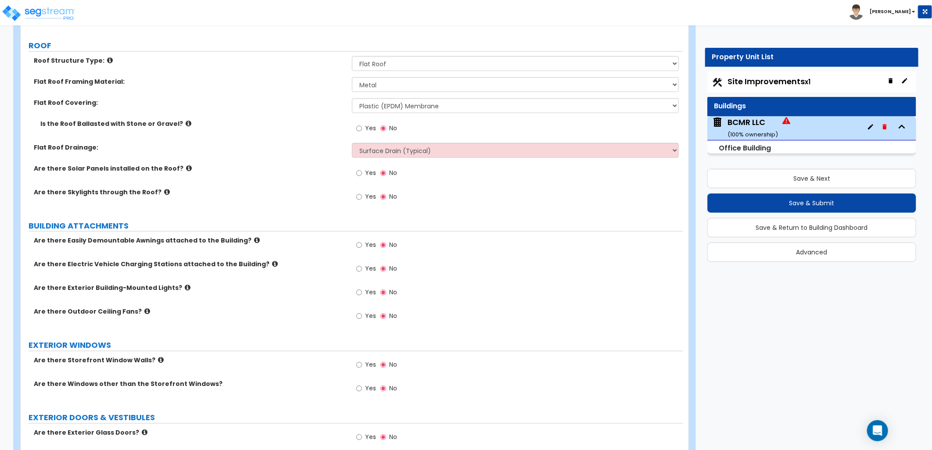
scroll to position [536, 0]
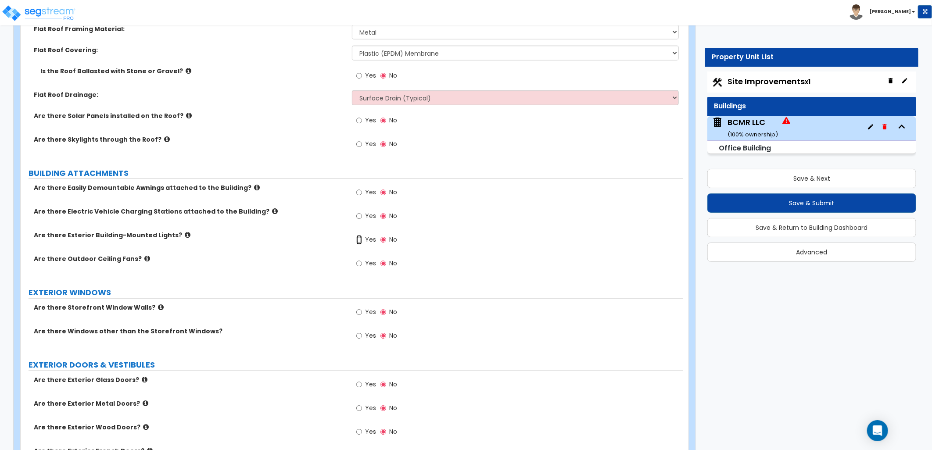
click at [358, 235] on input "Yes" at bounding box center [359, 240] width 6 height 10
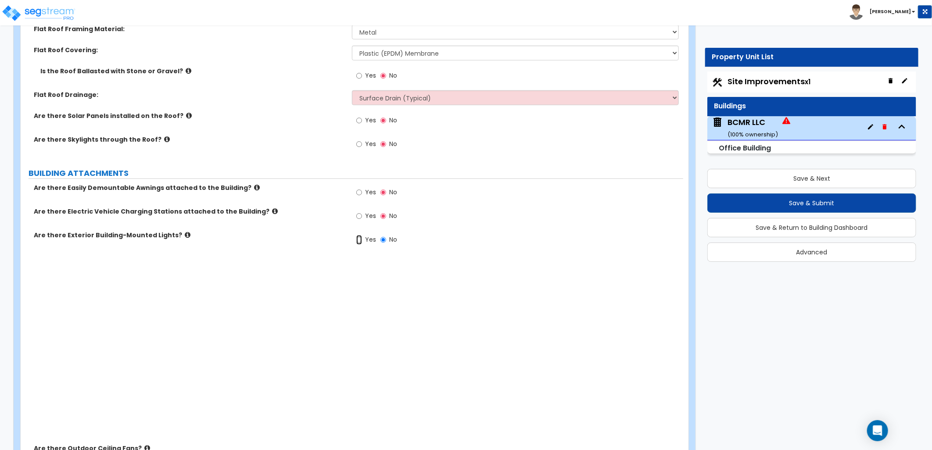
radio input "true"
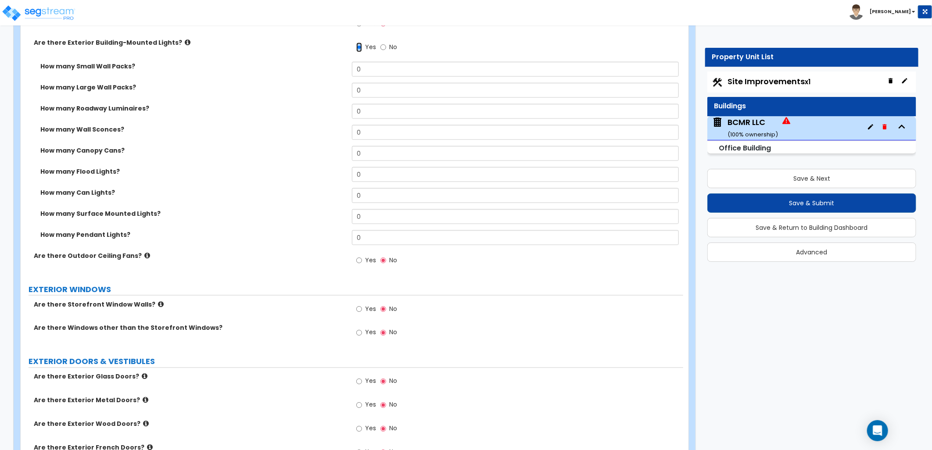
scroll to position [731, 0]
